Goal: Check status: Check status

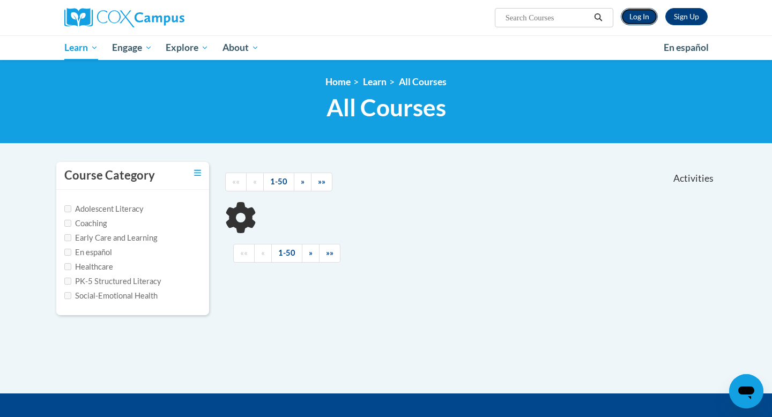
click at [640, 14] on link "Log In" at bounding box center [639, 16] width 37 height 17
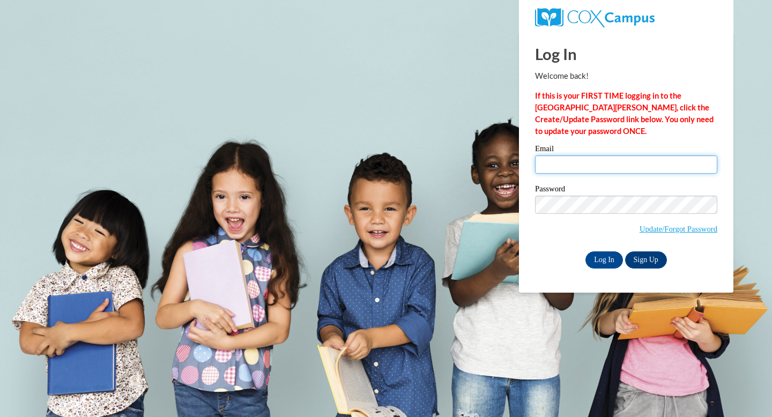
click at [587, 162] on input "Email" at bounding box center [626, 165] width 182 height 18
type input "jbutkovich@shorewood.k12.wi.us"
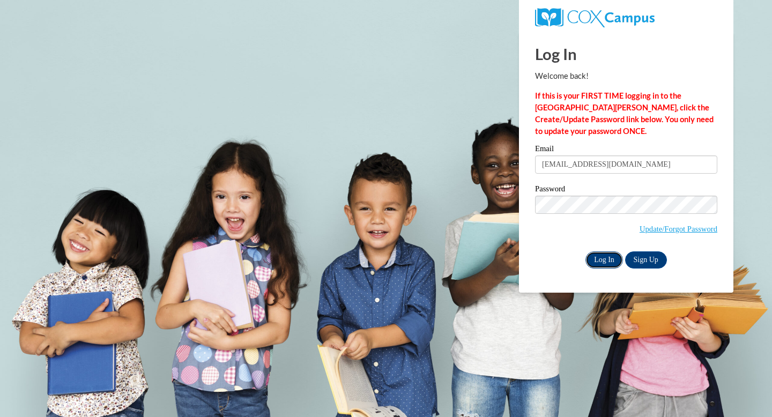
click at [600, 261] on input "Log In" at bounding box center [605, 260] width 38 height 17
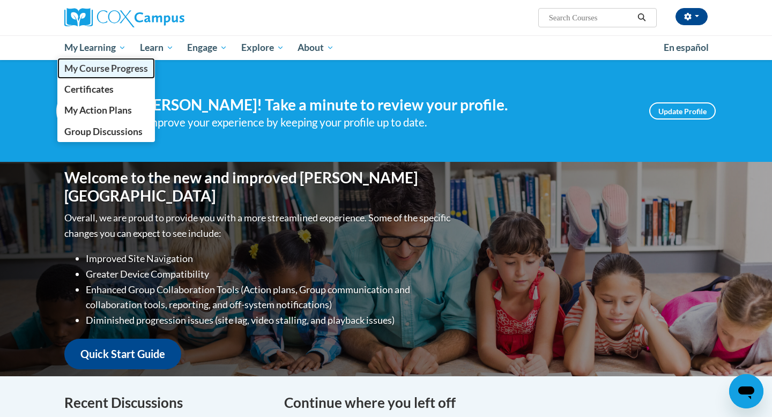
click at [101, 67] on span "My Course Progress" at bounding box center [106, 68] width 84 height 11
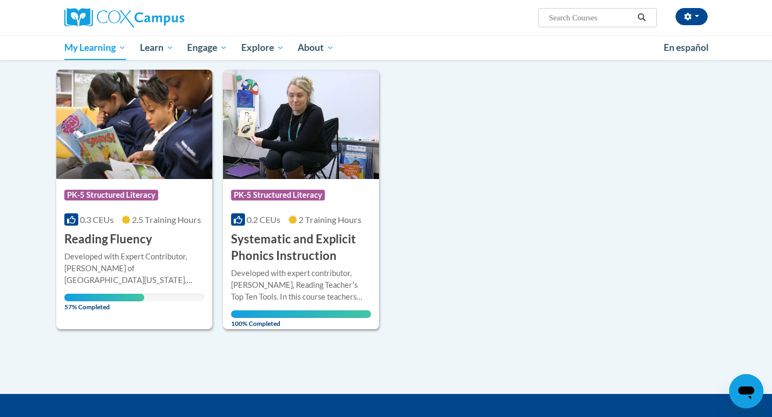
scroll to position [141, 0]
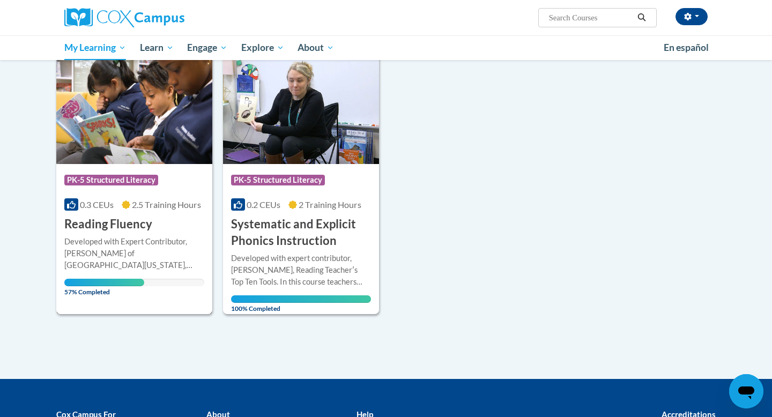
click at [152, 232] on div "Course Category: PK-5 Structured Literacy 0.3 CEUs 2.5 Training Hours COURSE Re…" at bounding box center [134, 198] width 156 height 69
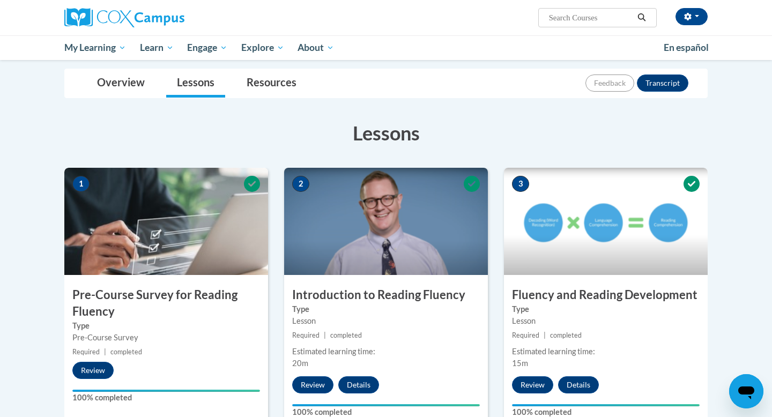
scroll to position [169, 0]
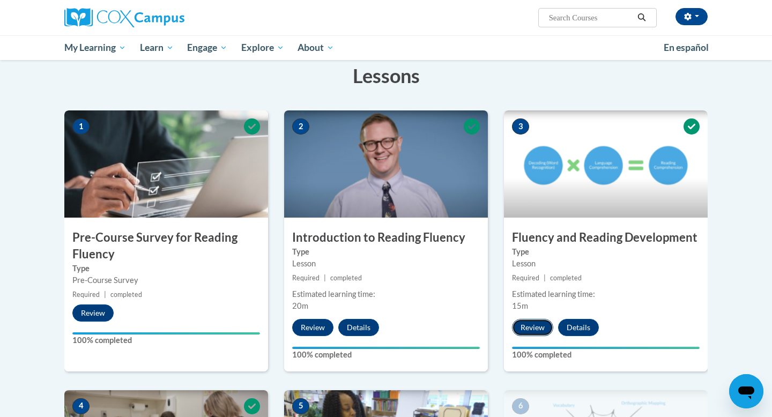
click at [536, 334] on button "Review" at bounding box center [532, 327] width 41 height 17
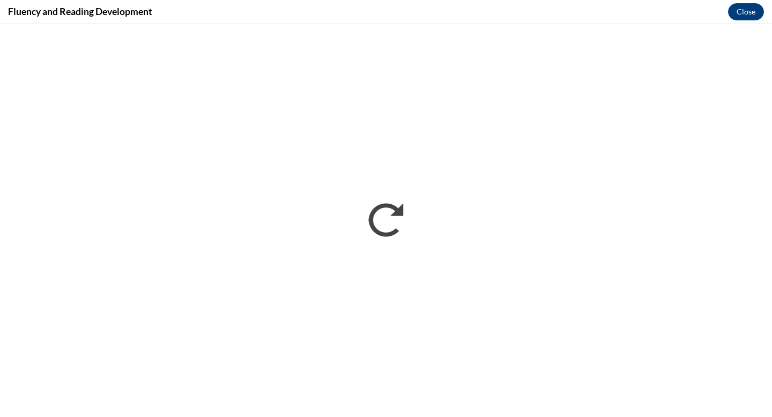
scroll to position [0, 0]
